Goal: Task Accomplishment & Management: Complete application form

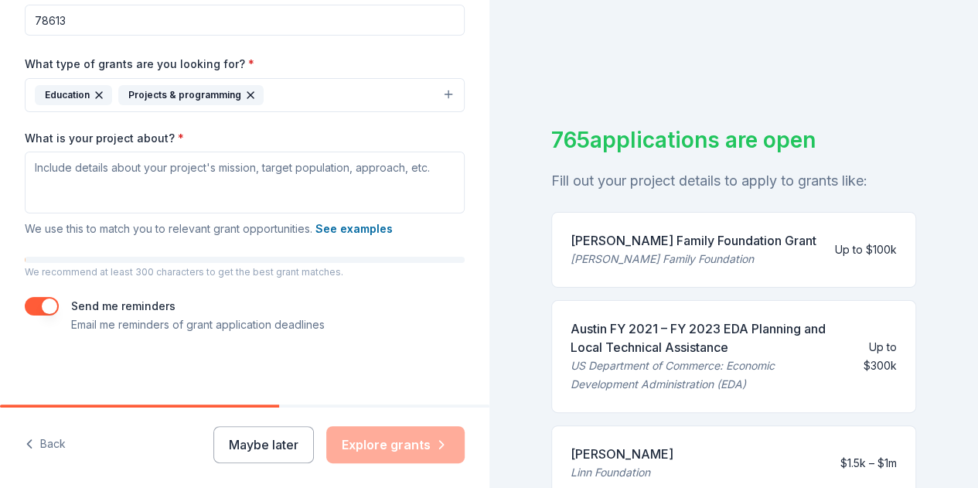
scroll to position [334, 0]
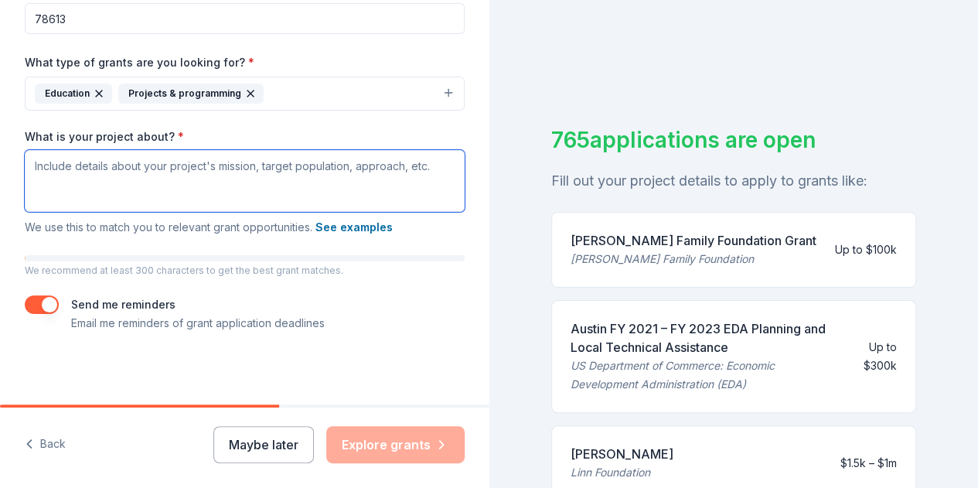
click at [176, 179] on textarea "What is your project about? *" at bounding box center [245, 181] width 440 height 62
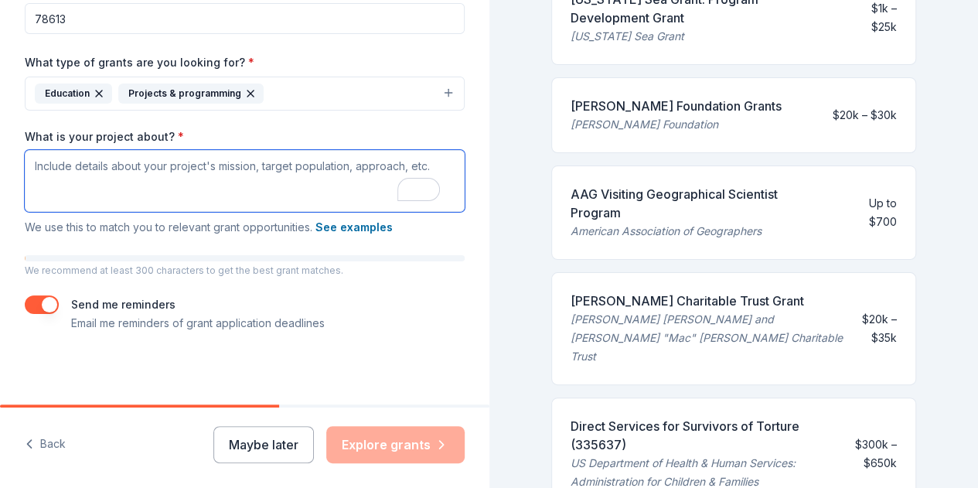
scroll to position [536, 0]
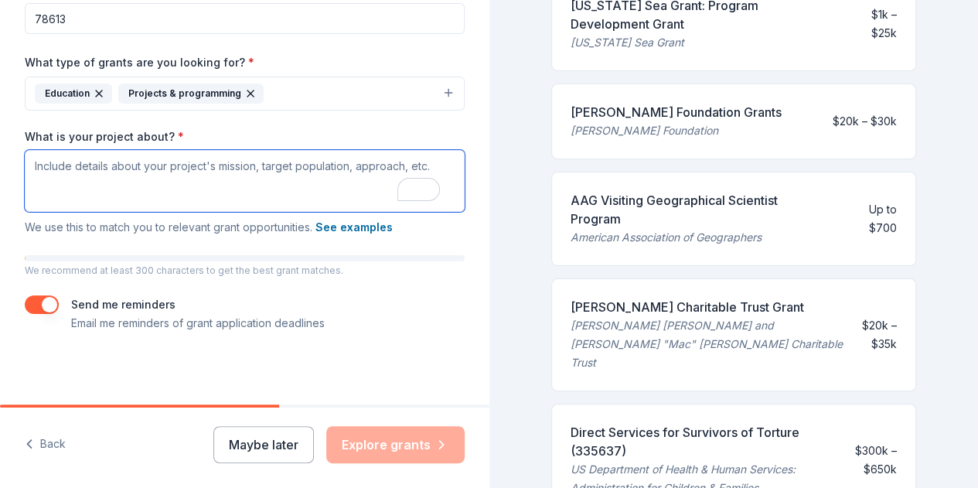
paste textarea "We are the Robolobos, the robotics program from [GEOGRAPHIC_DATA]. Having compe…"
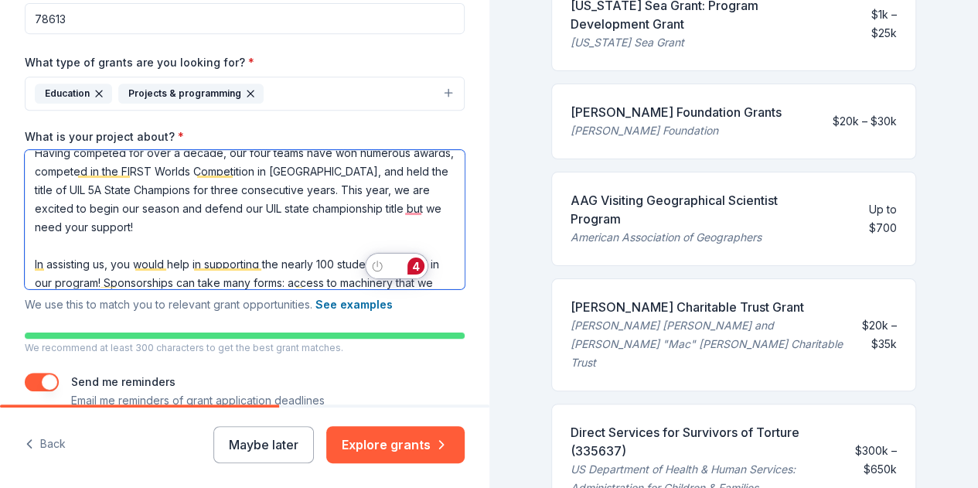
scroll to position [0, 0]
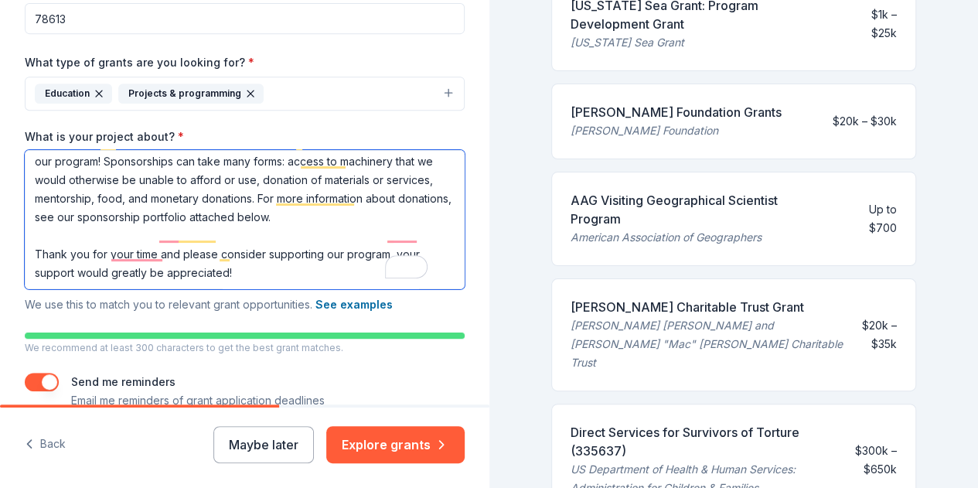
drag, startPoint x: 377, startPoint y: 200, endPoint x: 308, endPoint y: 178, distance: 73.1
click at [308, 178] on textarea "We are the Robolobos, the robotics program from [GEOGRAPHIC_DATA]. Having compe…" at bounding box center [245, 219] width 440 height 139
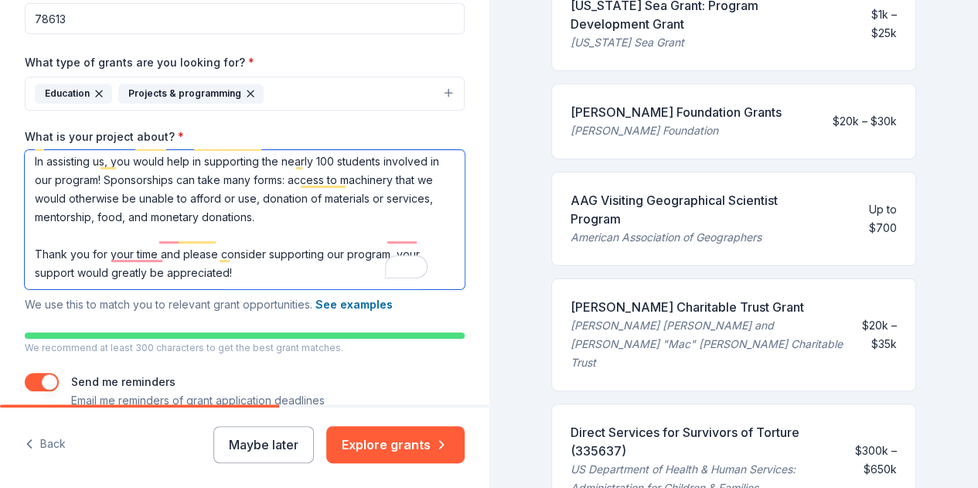
drag, startPoint x: 271, startPoint y: 262, endPoint x: 12, endPoint y: 222, distance: 262.7
click at [12, 222] on div "Tell us about your project. We'll find grants you can apply for. Project name *…" at bounding box center [244, 75] width 489 height 818
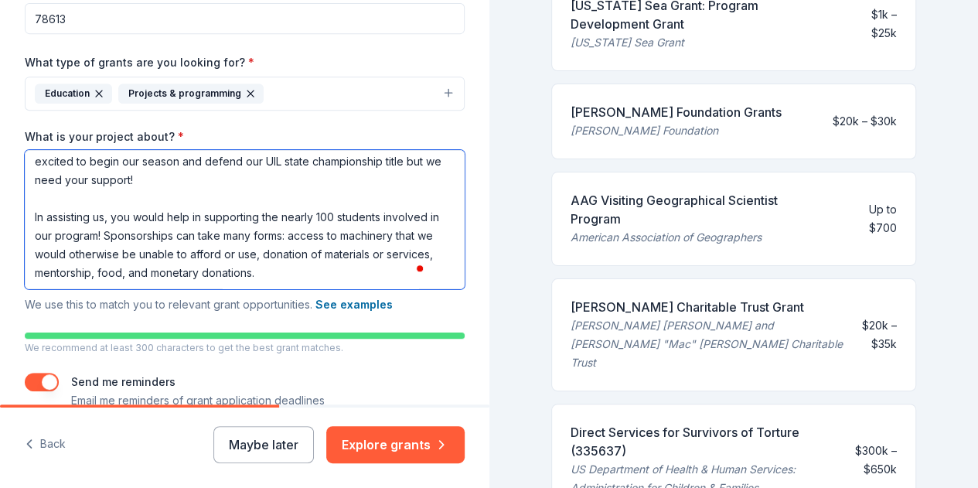
scroll to position [114, 0]
paste textarea "[URL][DOMAIN_NAME]"
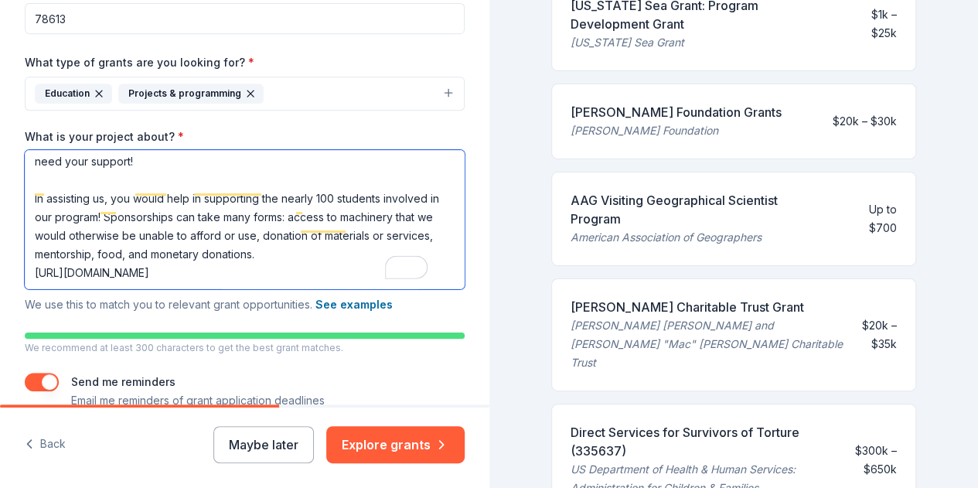
scroll to position [134, 0]
drag, startPoint x: 284, startPoint y: 276, endPoint x: 0, endPoint y: 292, distance: 284.8
click at [0, 292] on div "Tell us about your project. We'll find grants you can apply for. Project name *…" at bounding box center [244, 75] width 489 height 818
drag, startPoint x: 258, startPoint y: 273, endPoint x: 0, endPoint y: 276, distance: 258.1
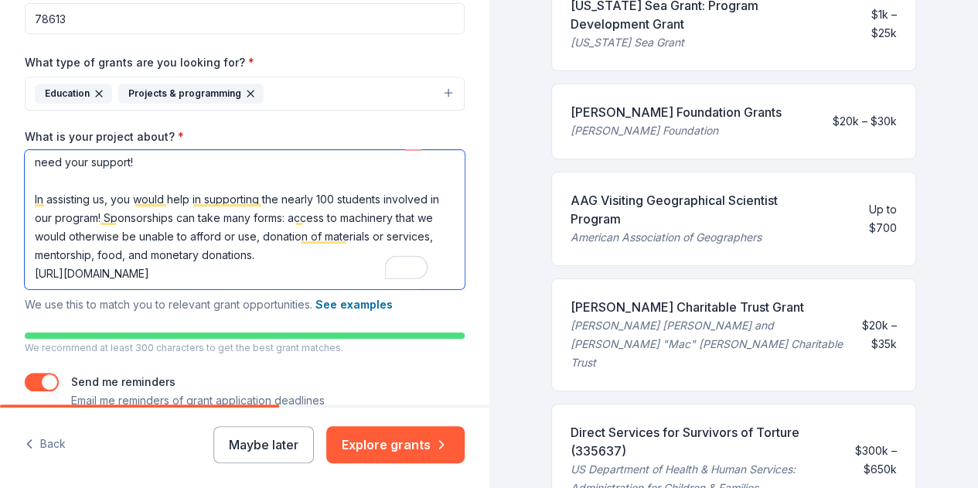
click at [0, 276] on div "Tell us about your project. We'll find grants you can apply for. Project name *…" at bounding box center [244, 75] width 489 height 818
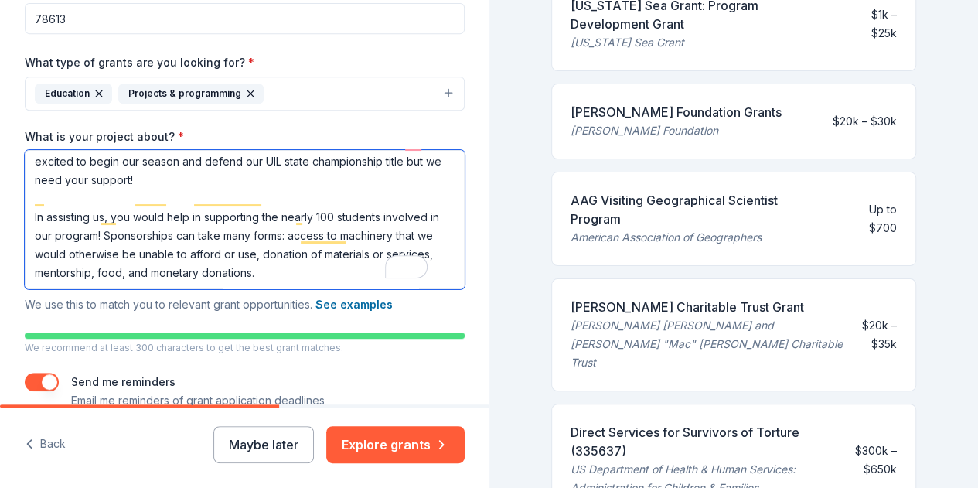
drag, startPoint x: 49, startPoint y: 271, endPoint x: 38, endPoint y: 269, distance: 11.8
click at [38, 269] on textarea "We are the Robolobos, the robotics program from [GEOGRAPHIC_DATA]. Having compe…" at bounding box center [245, 219] width 440 height 139
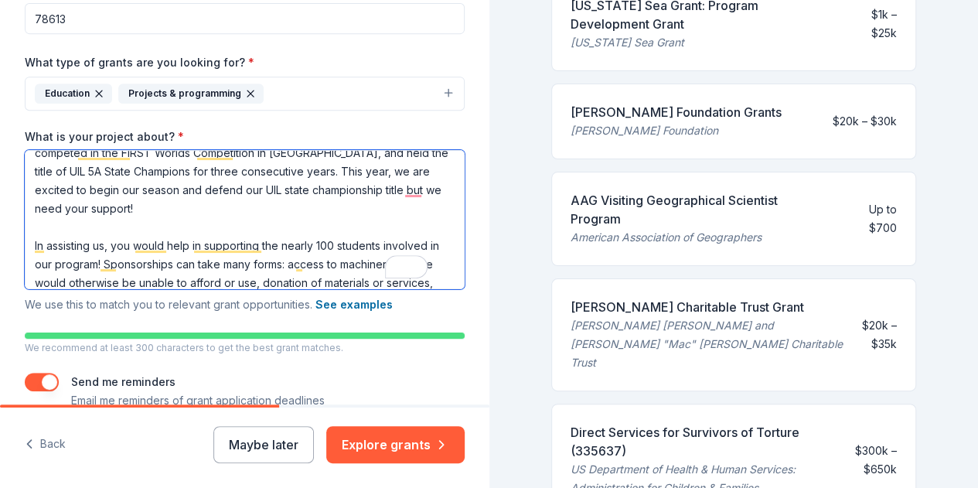
scroll to position [40, 0]
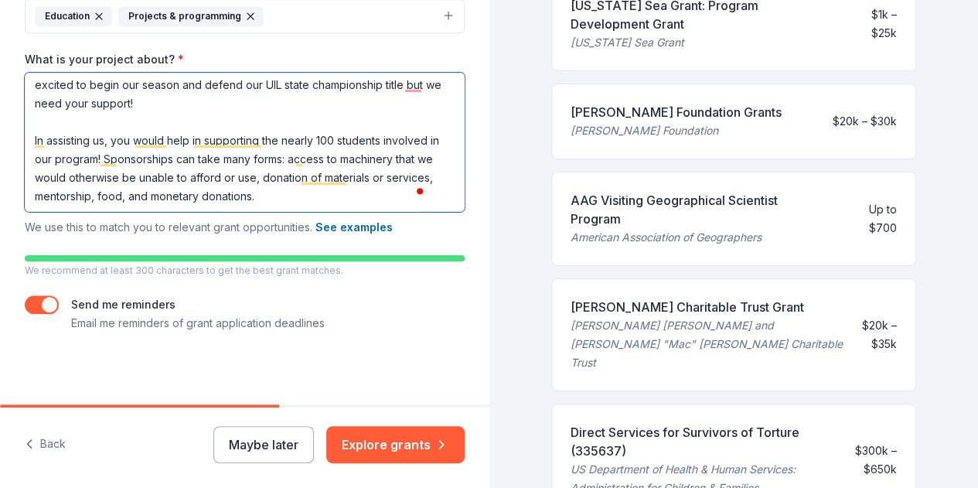
type textarea "We are the Robolobos, the robotics program from [GEOGRAPHIC_DATA]. Having compe…"
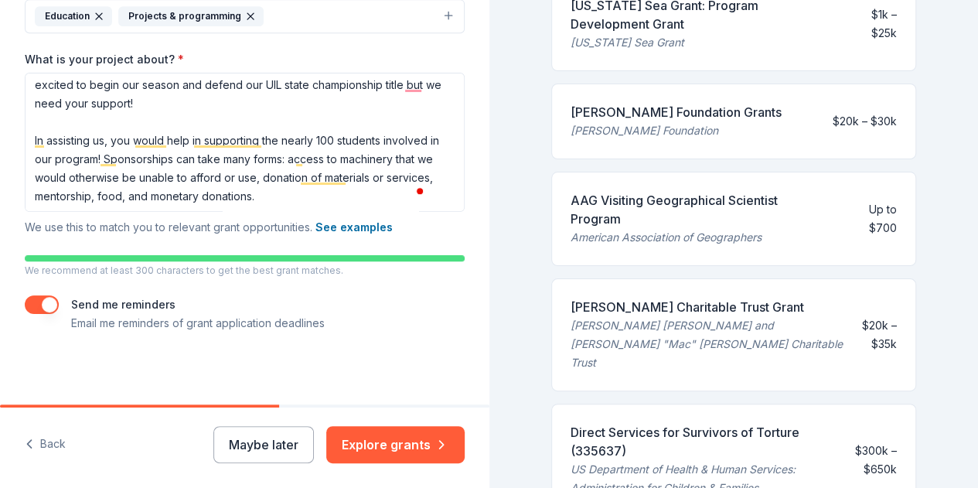
click at [413, 440] on button "Explore grants" at bounding box center [395, 444] width 138 height 37
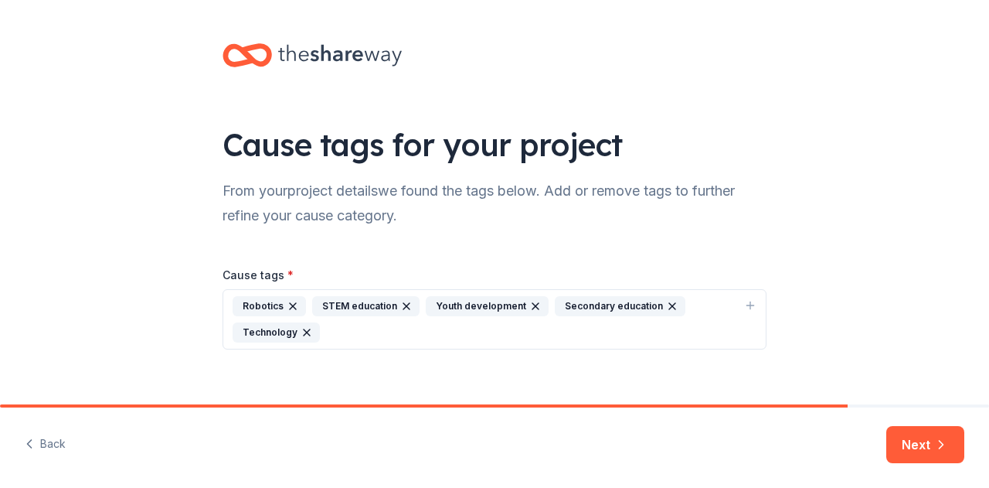
click at [913, 447] on button "Next" at bounding box center [925, 444] width 78 height 37
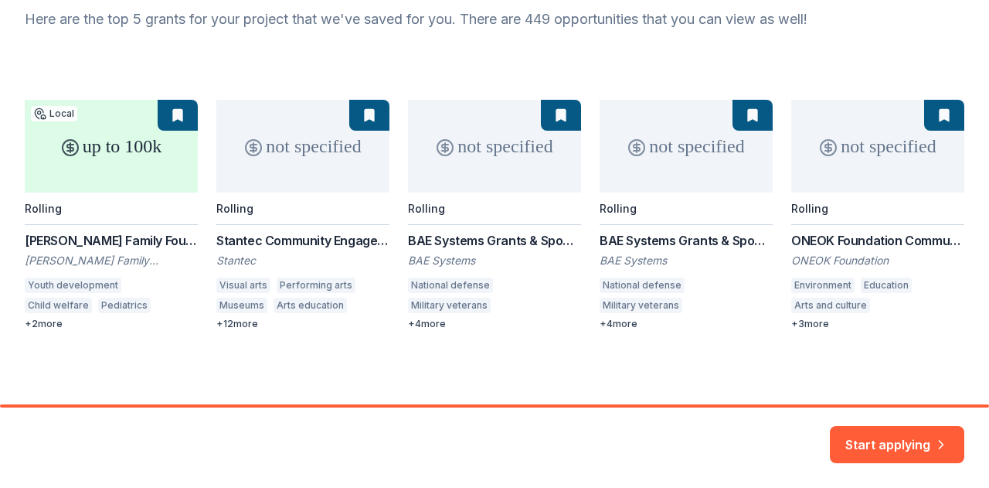
click at [896, 431] on button "Start applying" at bounding box center [897, 441] width 134 height 37
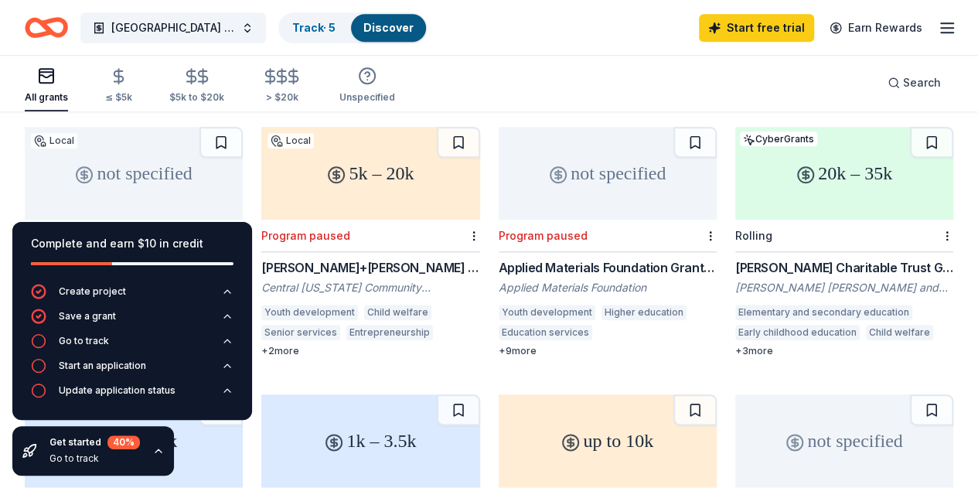
scroll to position [689, 0]
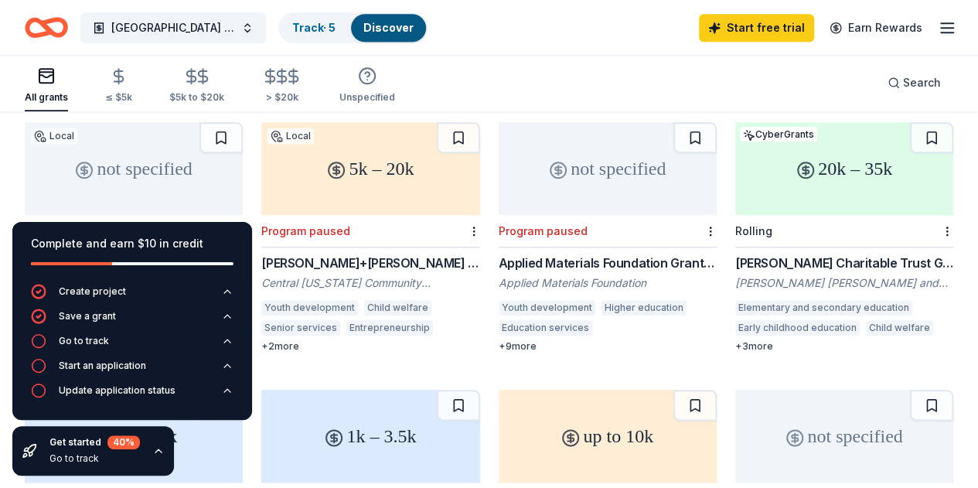
click at [159, 451] on icon "button" at bounding box center [158, 450] width 12 height 12
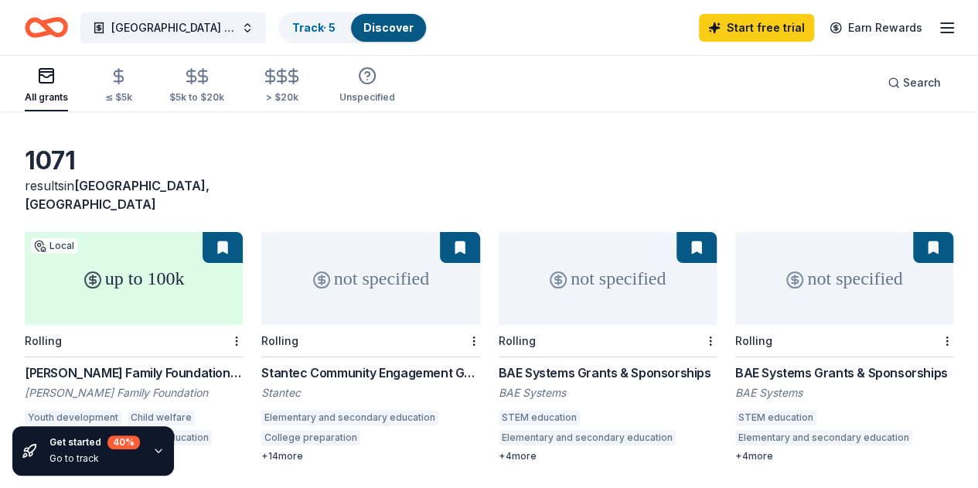
scroll to position [49, 0]
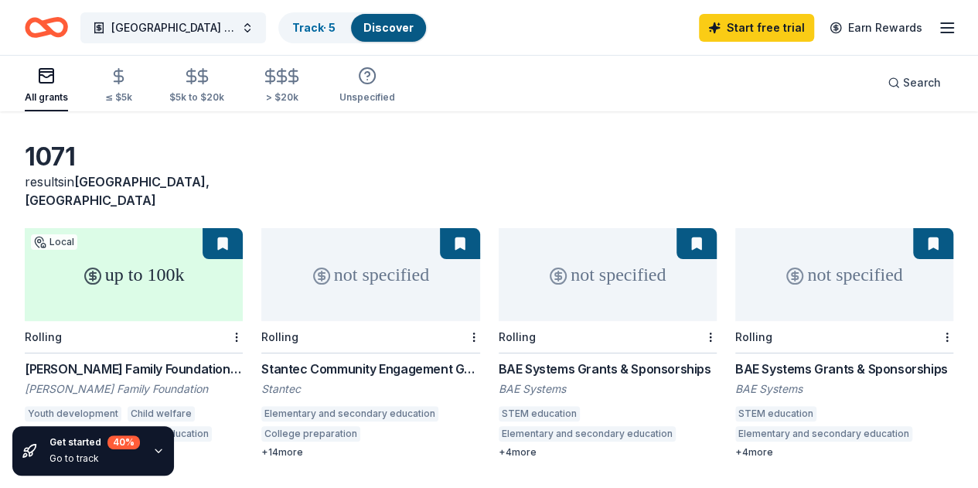
click at [142, 264] on div "up to 100k" at bounding box center [134, 274] width 218 height 93
click at [498, 244] on div "not specified" at bounding box center [607, 274] width 218 height 93
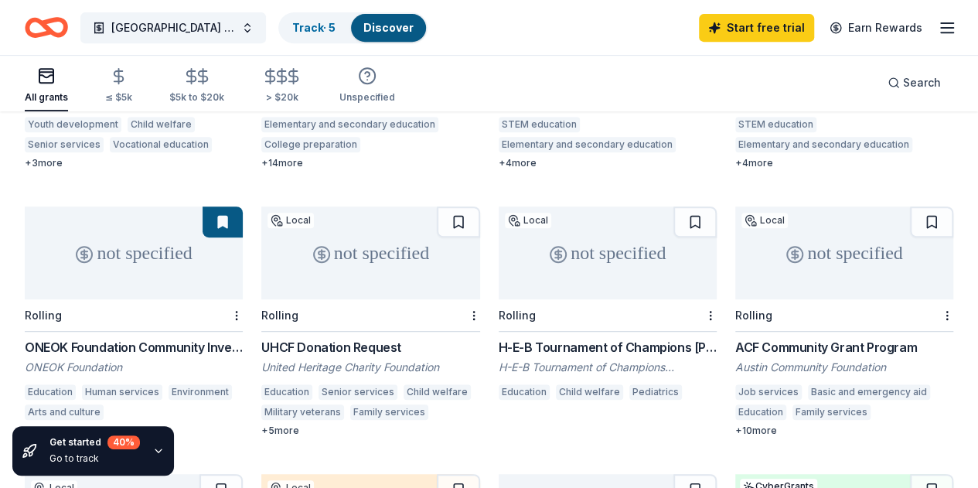
scroll to position [325, 0]
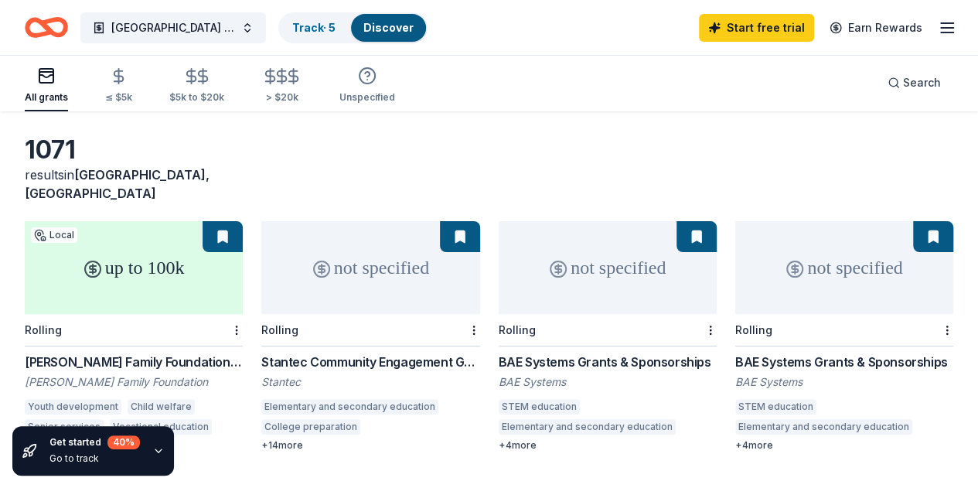
scroll to position [0, 0]
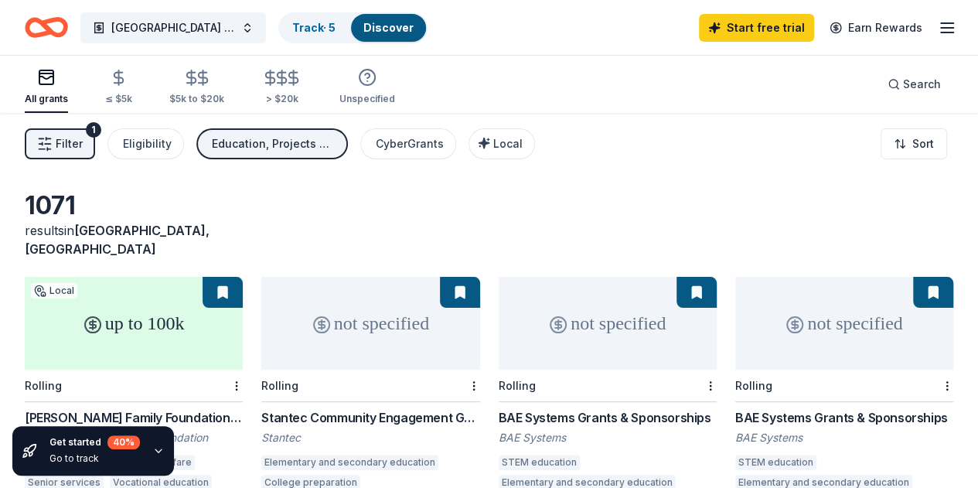
click at [375, 83] on circle "button" at bounding box center [366, 77] width 15 height 15
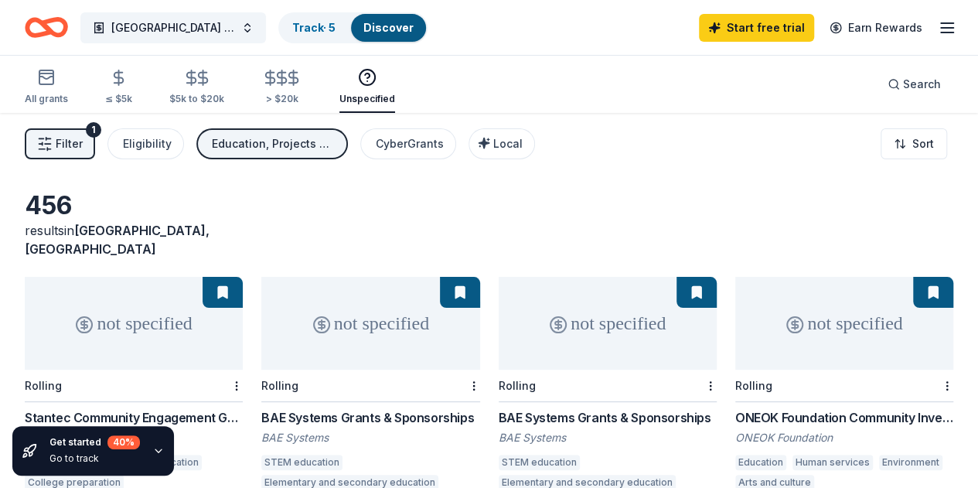
click at [145, 89] on div "All grants ≤ $5k $5k to $20k > $20k Unspecified" at bounding box center [210, 87] width 370 height 51
click at [130, 89] on div "≤ $5k" at bounding box center [118, 87] width 27 height 36
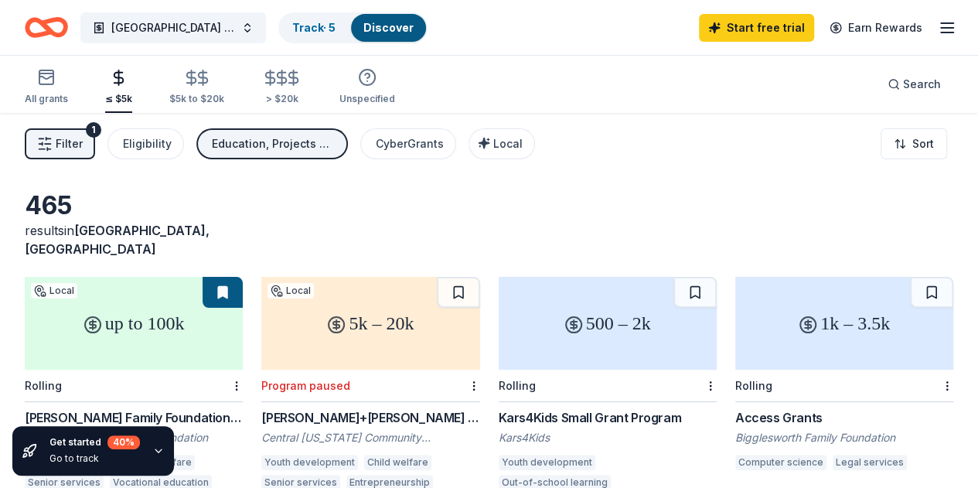
click at [210, 100] on div "$5k to $20k" at bounding box center [196, 99] width 55 height 12
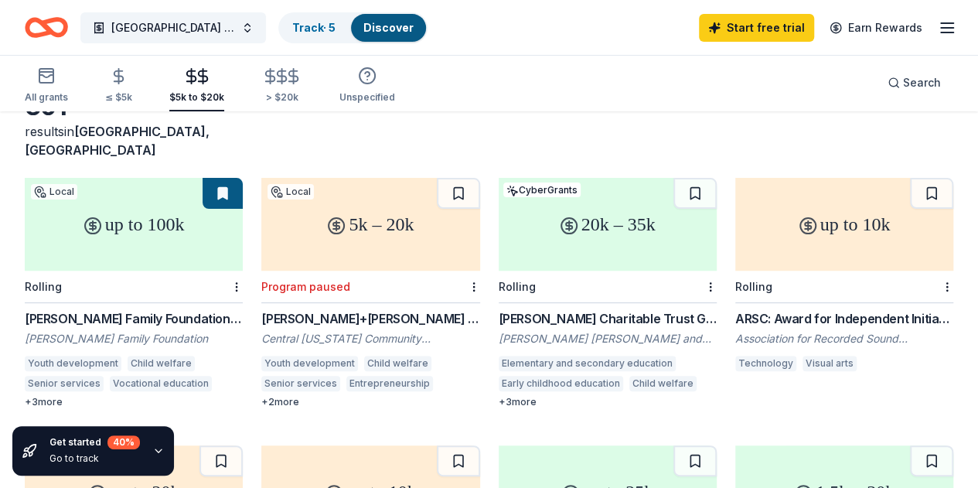
scroll to position [98, 0]
click at [502, 202] on div "20k – 35k" at bounding box center [607, 225] width 218 height 93
click at [735, 209] on div "up to 10k" at bounding box center [844, 225] width 218 height 93
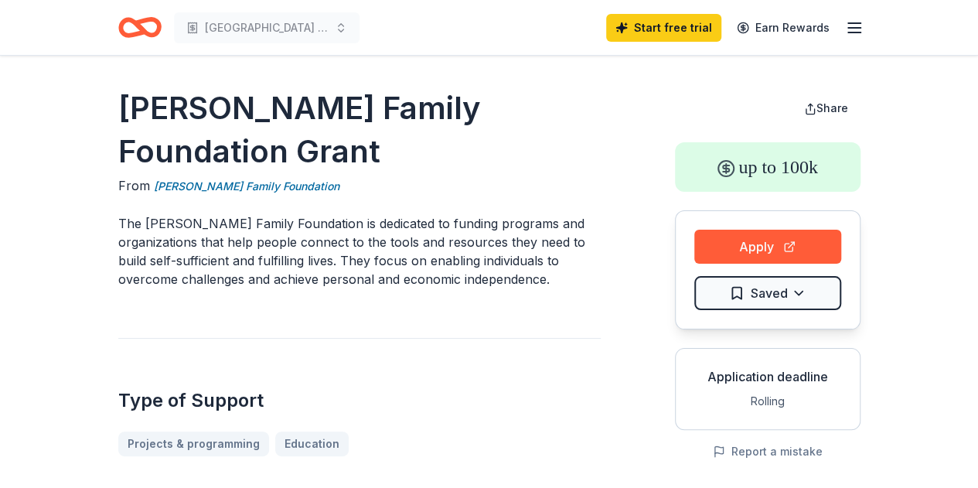
click at [771, 238] on button "Apply" at bounding box center [767, 247] width 147 height 34
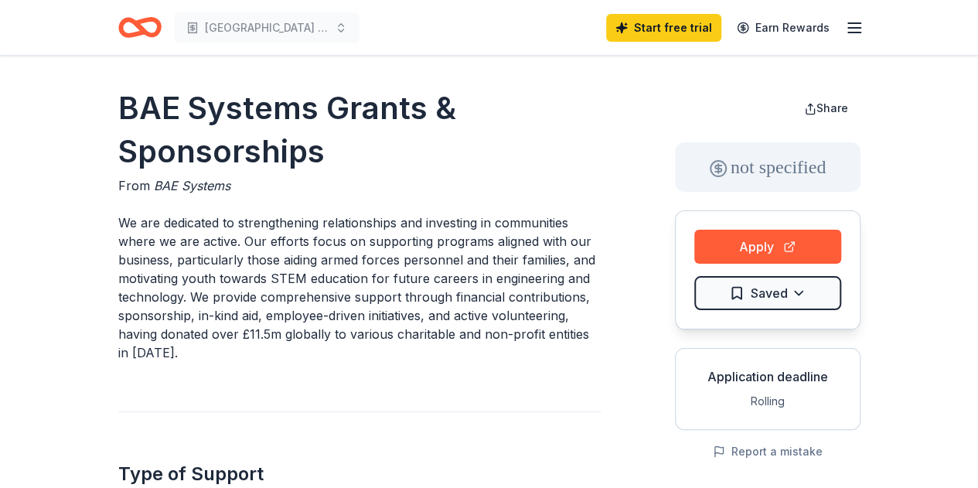
click at [746, 233] on button "Apply" at bounding box center [767, 247] width 147 height 34
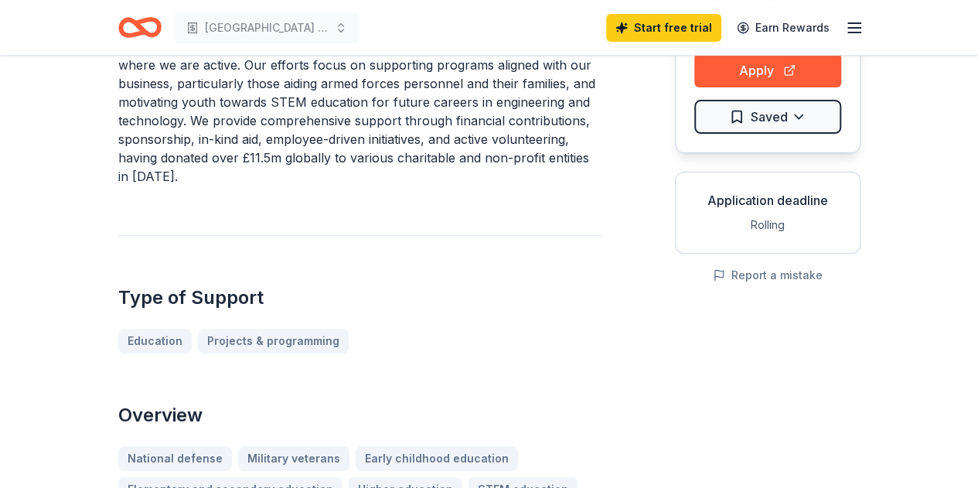
scroll to position [36, 0]
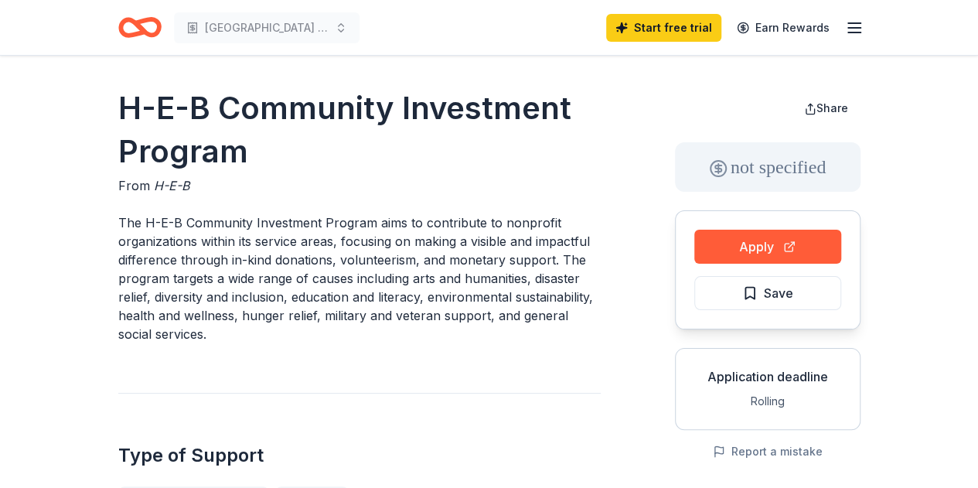
click at [717, 236] on button "Apply" at bounding box center [767, 247] width 147 height 34
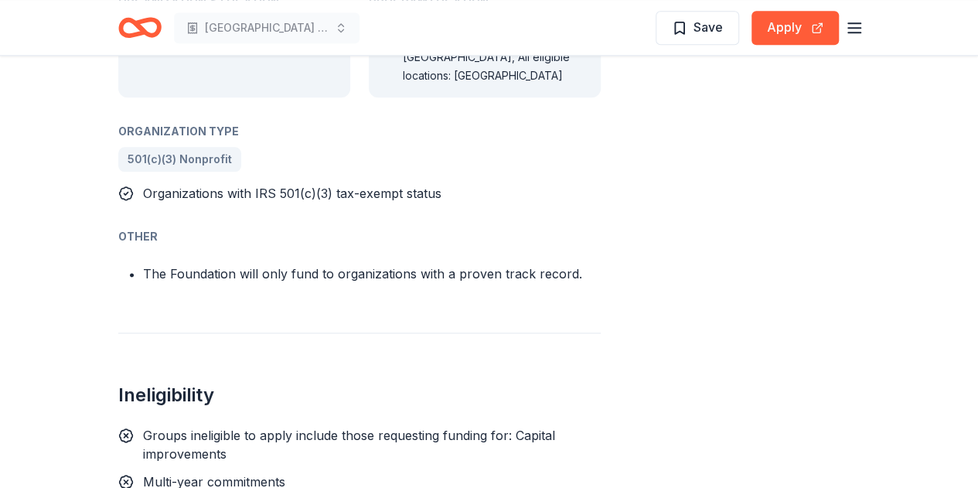
scroll to position [900, 0]
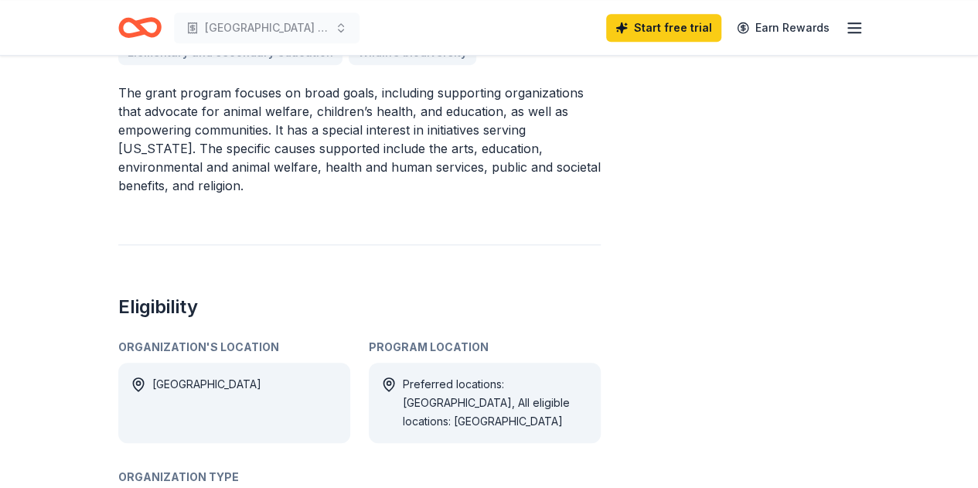
scroll to position [0, 0]
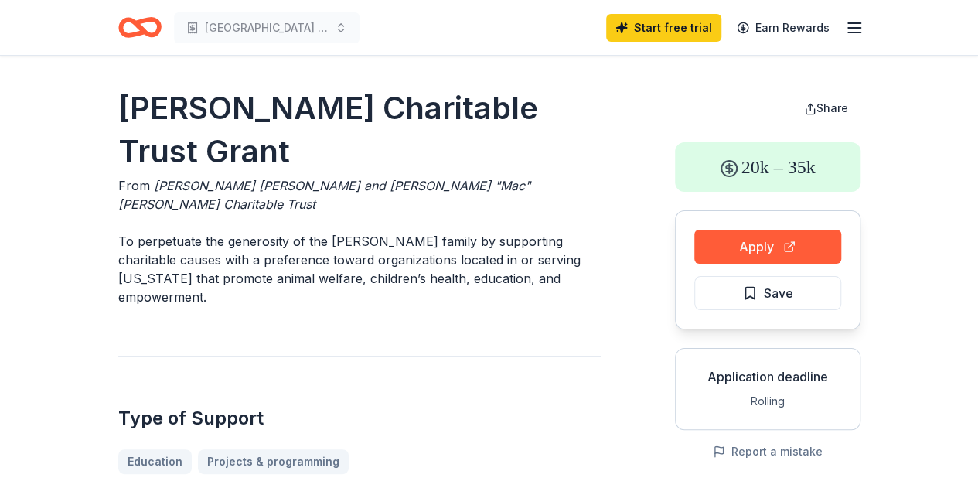
click at [808, 244] on button "Apply" at bounding box center [767, 247] width 147 height 34
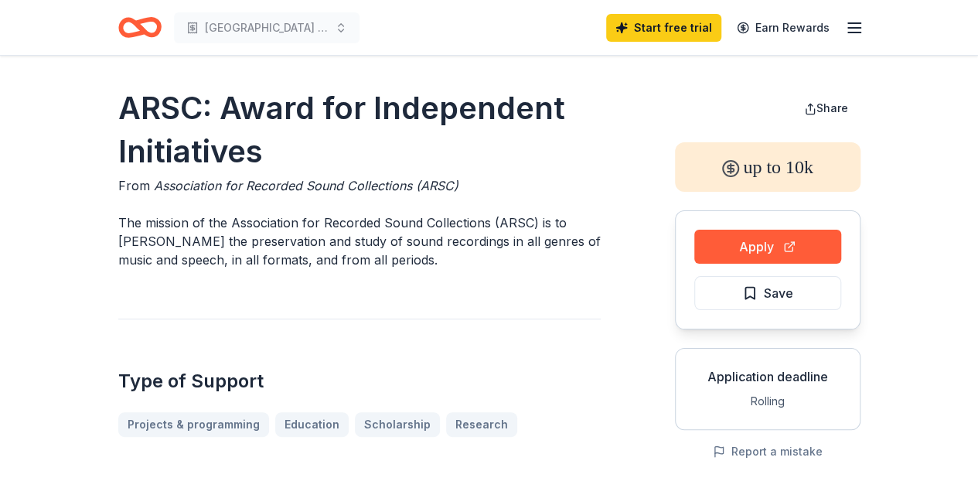
click at [784, 241] on button "Apply" at bounding box center [767, 247] width 147 height 34
